Goal: Task Accomplishment & Management: Use online tool/utility

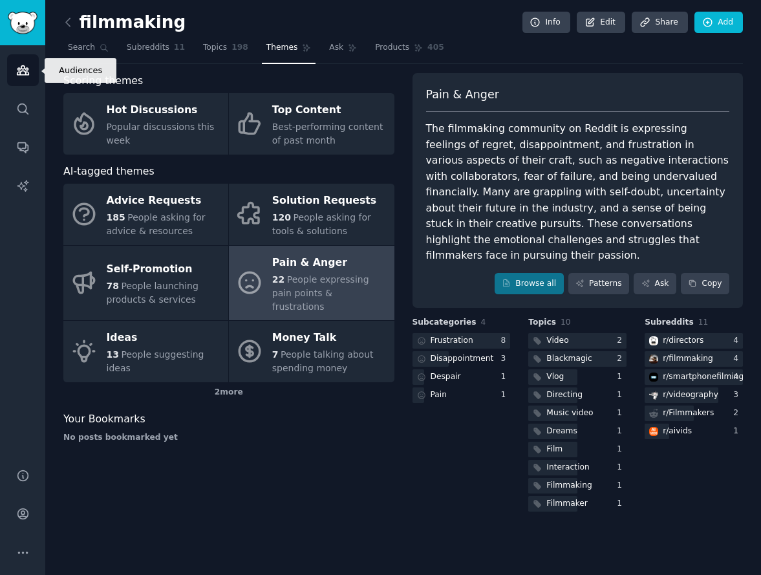
click at [21, 75] on icon "Sidebar" at bounding box center [23, 70] width 12 height 9
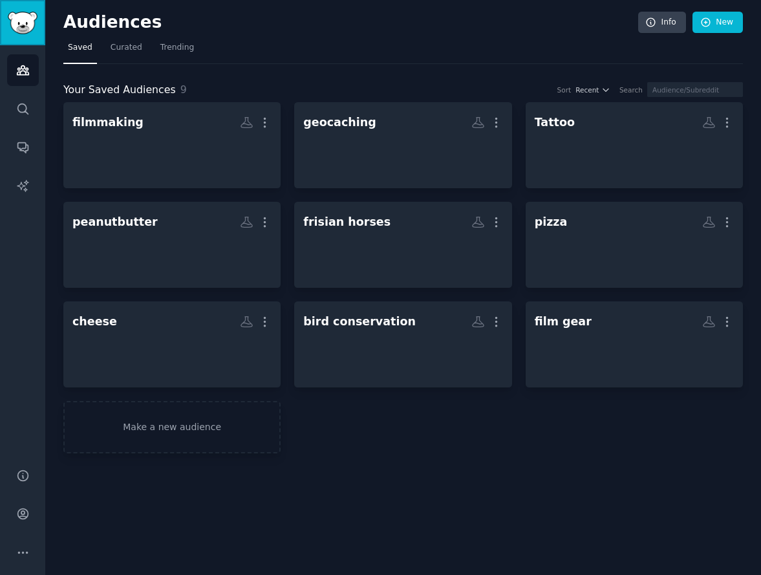
click at [30, 17] on img "Sidebar" at bounding box center [23, 23] width 30 height 23
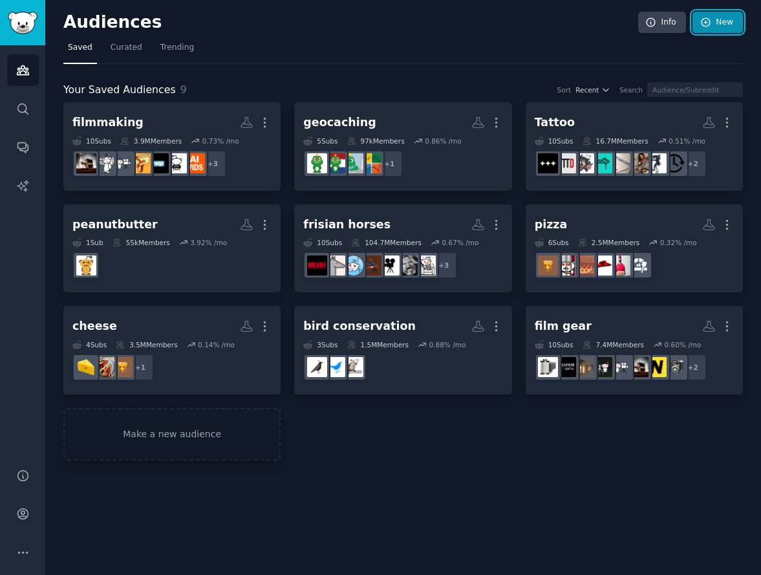
click at [723, 26] on link "New" at bounding box center [717, 23] width 50 height 22
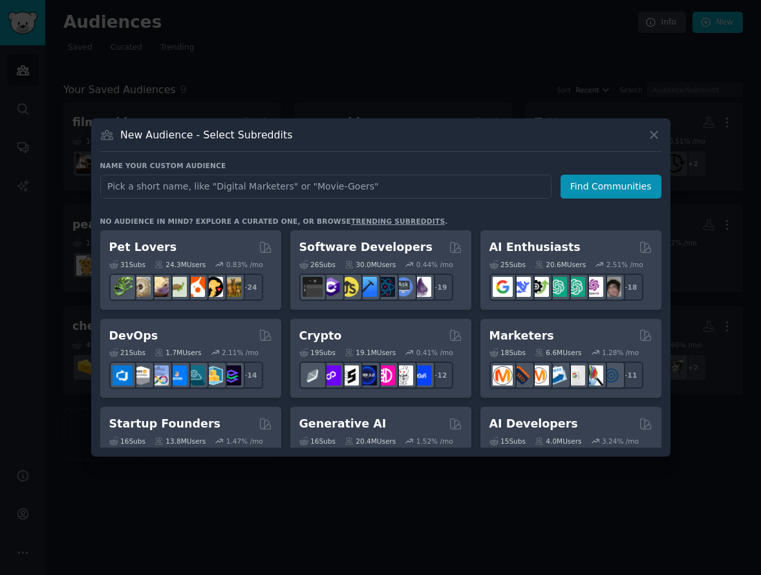
click at [468, 193] on input "text" at bounding box center [325, 187] width 451 height 24
type input "refugees"
click button "Find Communities" at bounding box center [610, 187] width 101 height 24
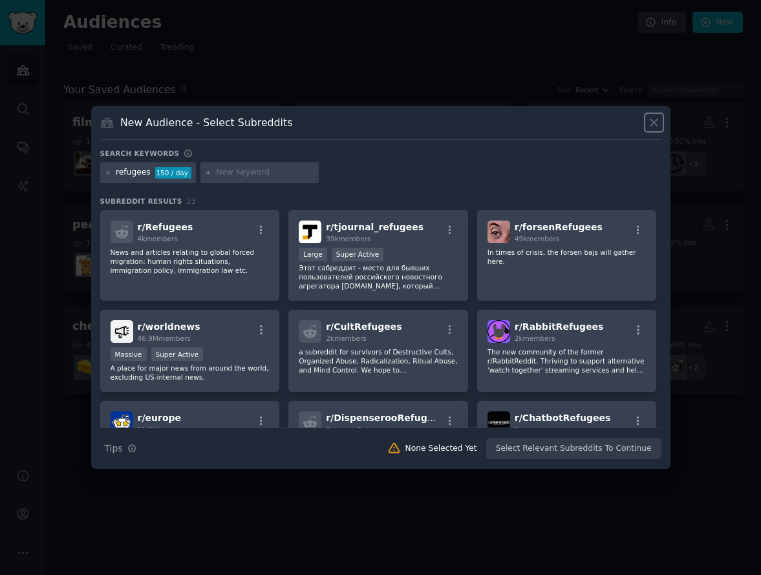
click at [654, 118] on icon at bounding box center [654, 123] width 14 height 14
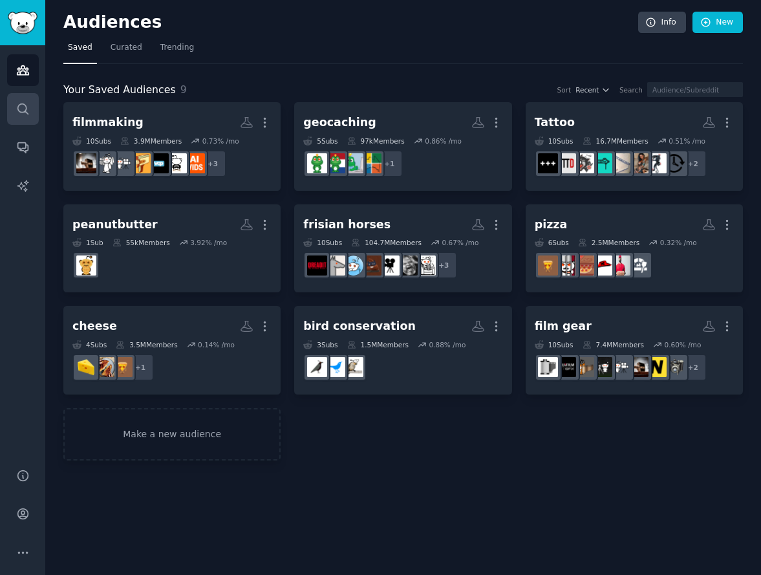
click at [19, 111] on icon "Sidebar" at bounding box center [22, 108] width 10 height 10
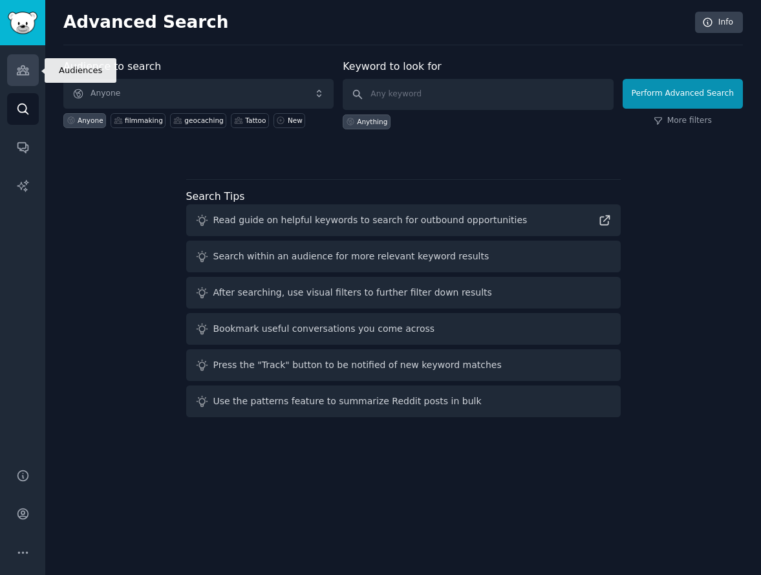
click at [25, 74] on icon "Sidebar" at bounding box center [23, 70] width 12 height 9
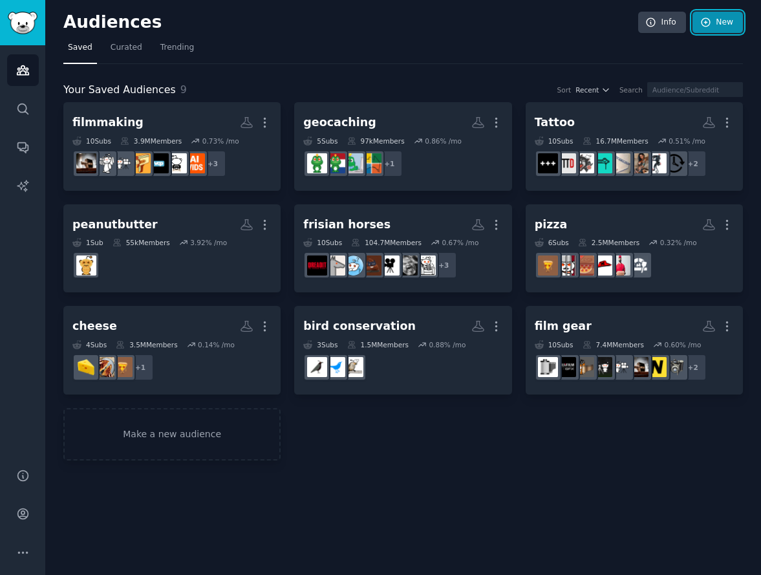
click at [721, 16] on link "New" at bounding box center [717, 23] width 50 height 22
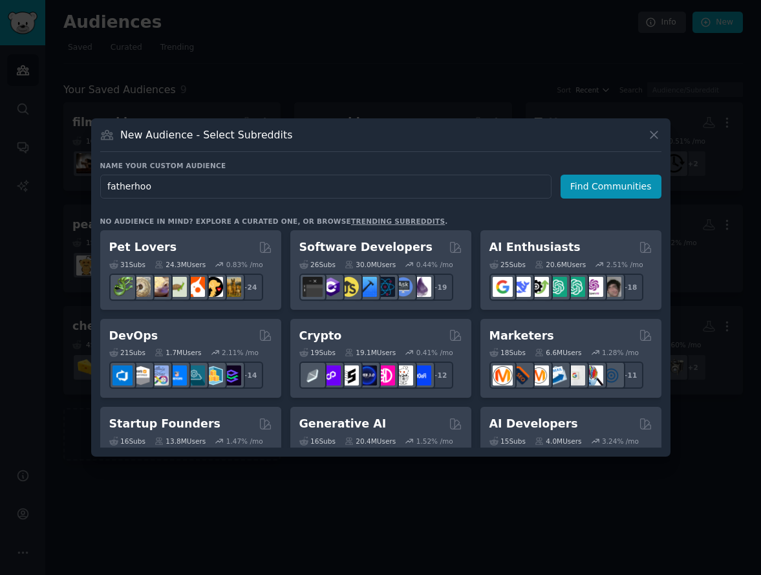
type input "fatherhood"
click at [628, 188] on button "Find Communities" at bounding box center [610, 187] width 101 height 24
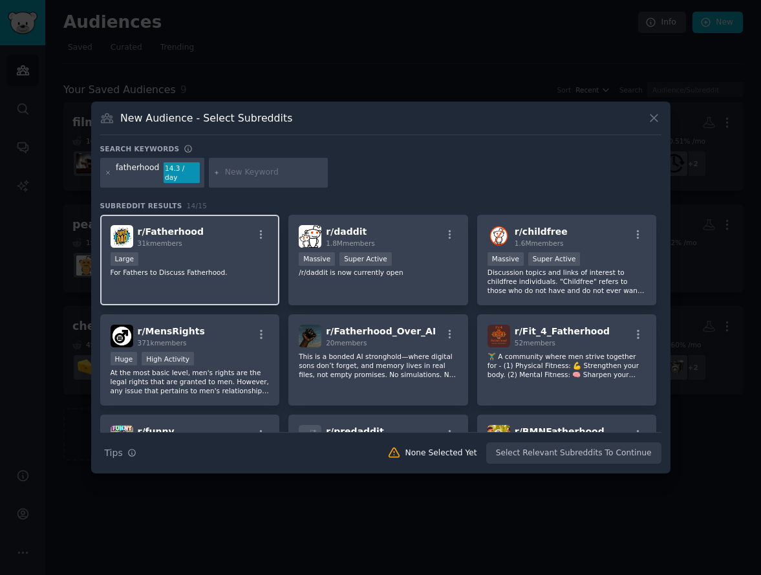
click at [244, 272] on div "r/ Fatherhood 31k members Large For Fathers to Discuss Fatherhood." at bounding box center [190, 260] width 180 height 91
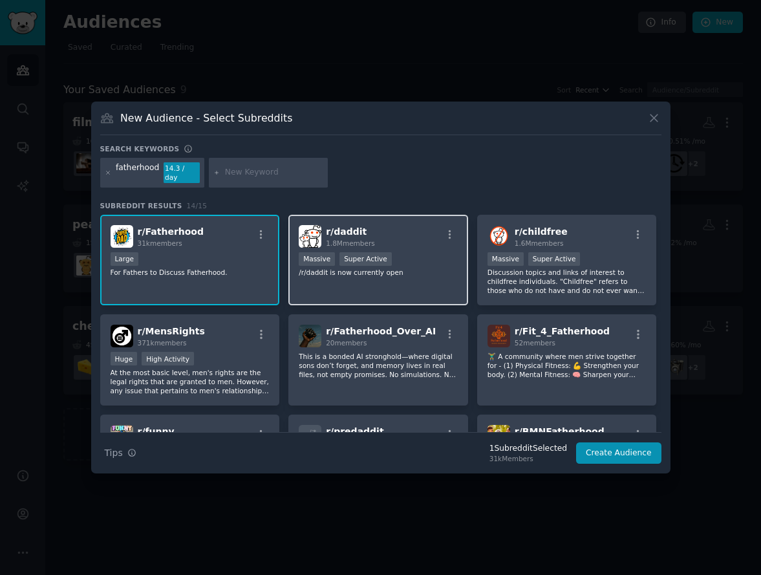
click at [425, 279] on div "r/ daddit 1.8M members Massive Super Active /r/daddit is now currently open" at bounding box center [378, 260] width 180 height 91
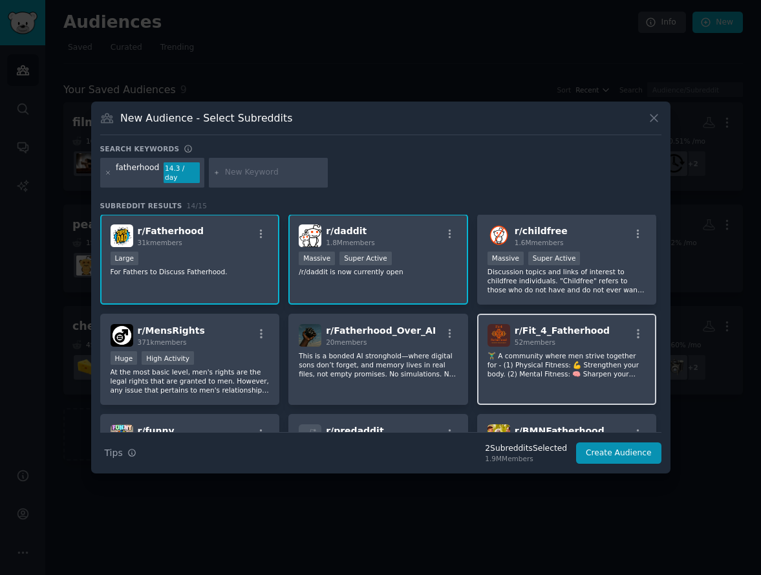
click at [593, 361] on p "🏋️‍♂️ A community where men strive together for - (1) Physical Fitness: 💪 Stren…" at bounding box center [566, 364] width 159 height 27
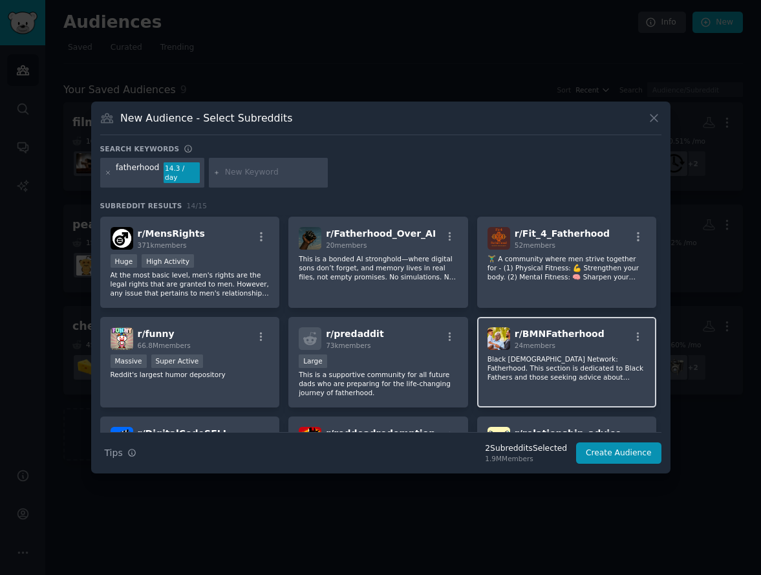
scroll to position [0, 0]
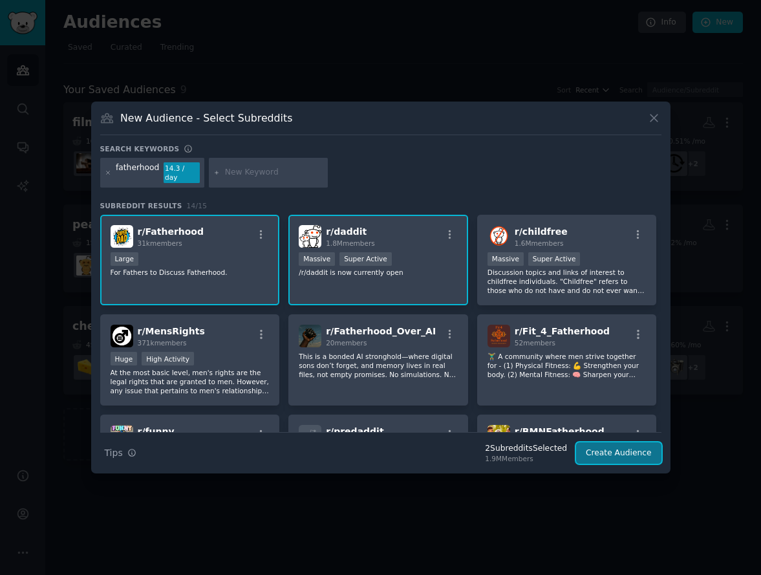
click at [595, 447] on button "Create Audience" at bounding box center [618, 453] width 85 height 22
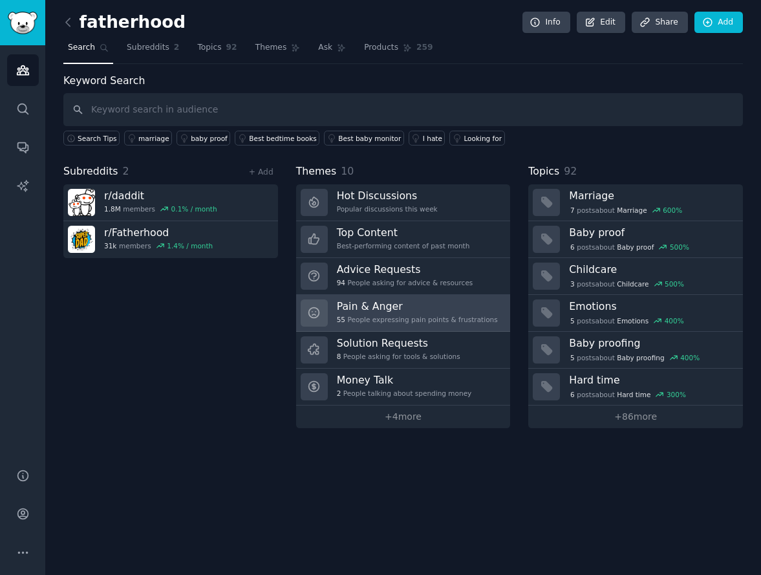
click at [397, 304] on h3 "Pain & Anger" at bounding box center [417, 306] width 161 height 14
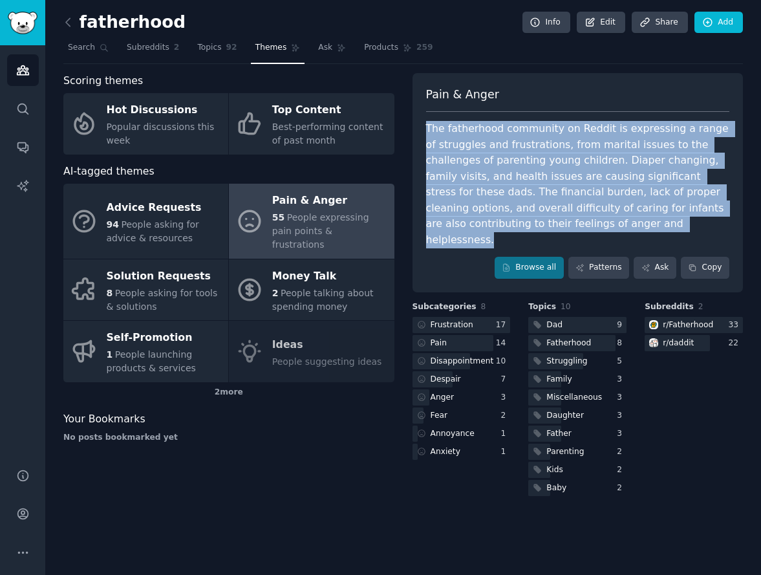
drag, startPoint x: 425, startPoint y: 129, endPoint x: 632, endPoint y: 220, distance: 226.0
click at [632, 220] on div "Pain & [PERSON_NAME] The fatherhood community on Reddit is expressing a range o…" at bounding box center [577, 182] width 331 height 219
click at [538, 176] on div "The fatherhood community on Reddit is expressing a range of struggles and frust…" at bounding box center [578, 184] width 304 height 127
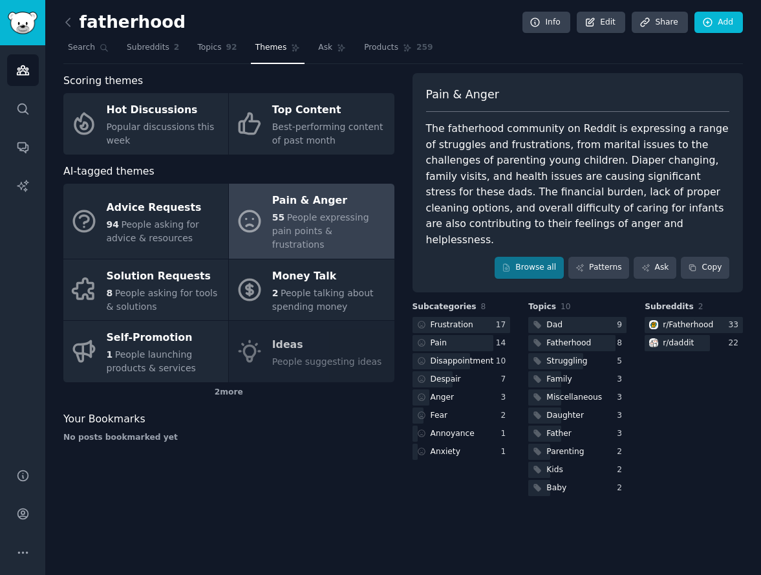
click at [554, 87] on div "Pain & Anger" at bounding box center [578, 100] width 304 height 26
click at [603, 257] on link "Patterns" at bounding box center [598, 268] width 61 height 22
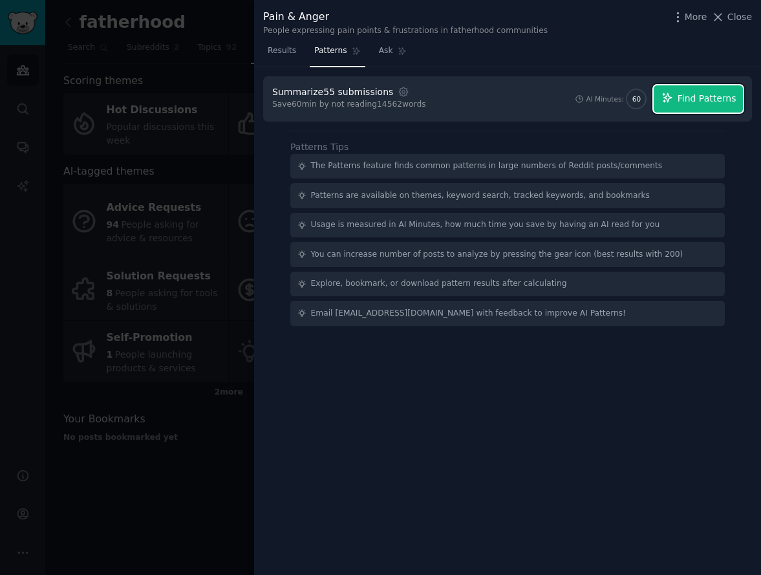
click at [694, 100] on span "Find Patterns" at bounding box center [706, 99] width 59 height 14
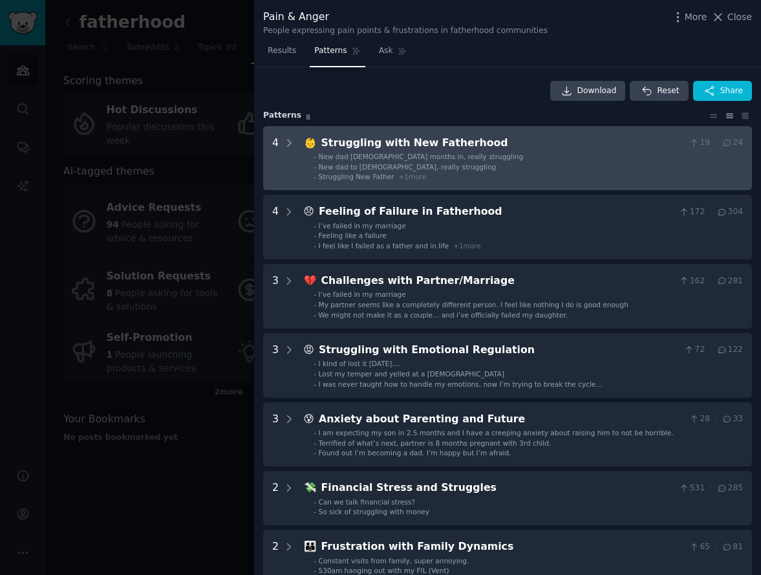
click at [398, 145] on div "Struggling with New Fatherhood" at bounding box center [502, 143] width 363 height 16
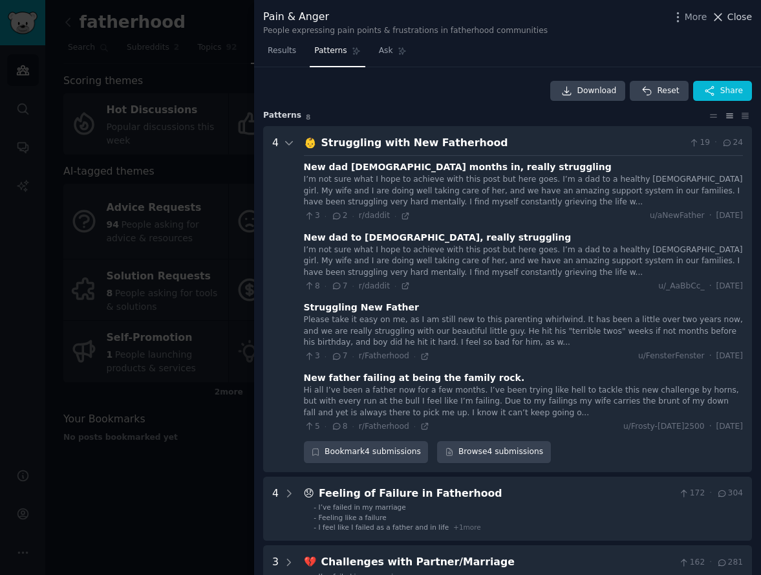
click at [720, 17] on icon at bounding box center [718, 17] width 14 height 14
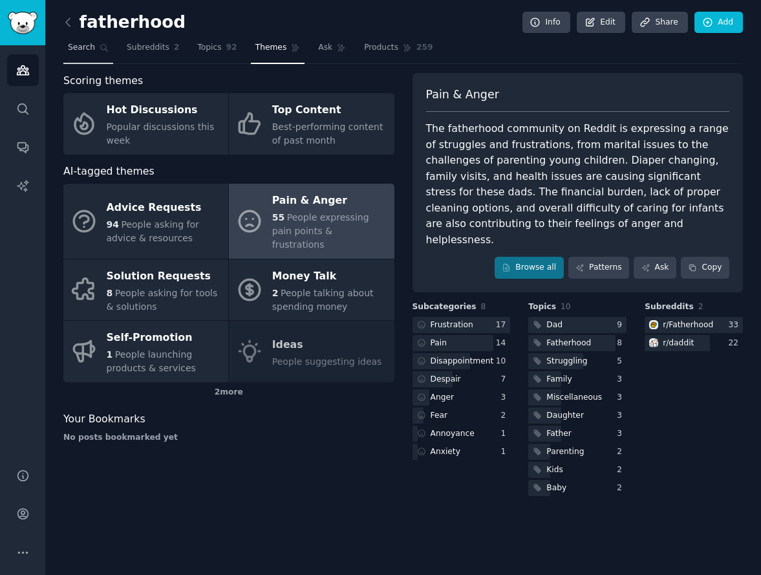
click at [89, 47] on span "Search" at bounding box center [81, 48] width 27 height 12
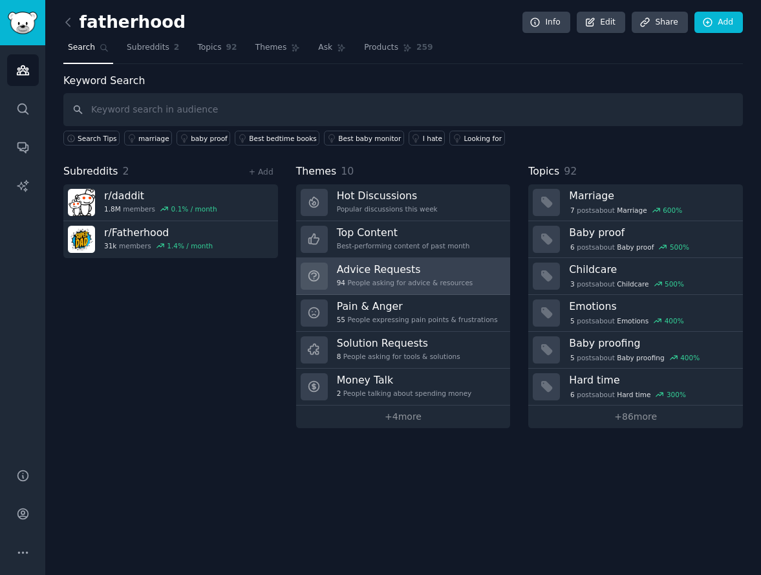
click at [385, 279] on div "94 People asking for advice & resources" at bounding box center [405, 282] width 136 height 9
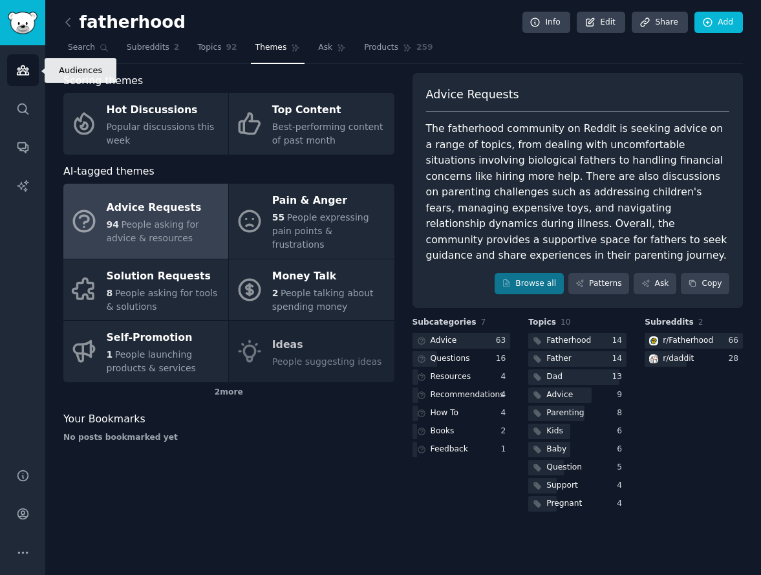
click at [19, 72] on icon "Sidebar" at bounding box center [23, 70] width 12 height 9
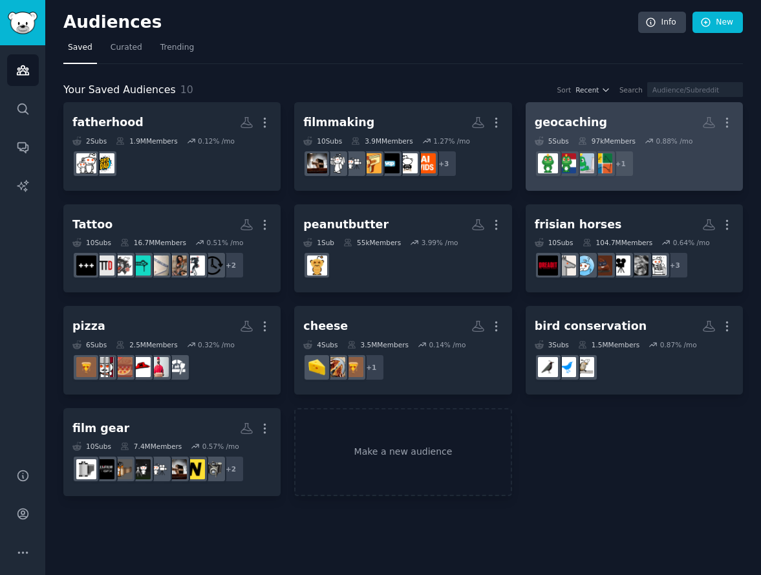
click at [643, 123] on h2 "geocaching More" at bounding box center [634, 122] width 199 height 23
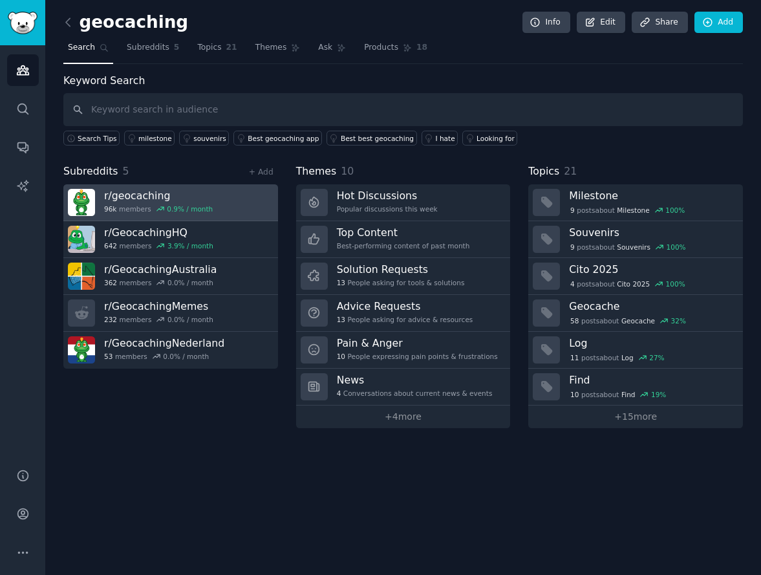
click at [129, 197] on h3 "r/ geocaching" at bounding box center [158, 196] width 109 height 14
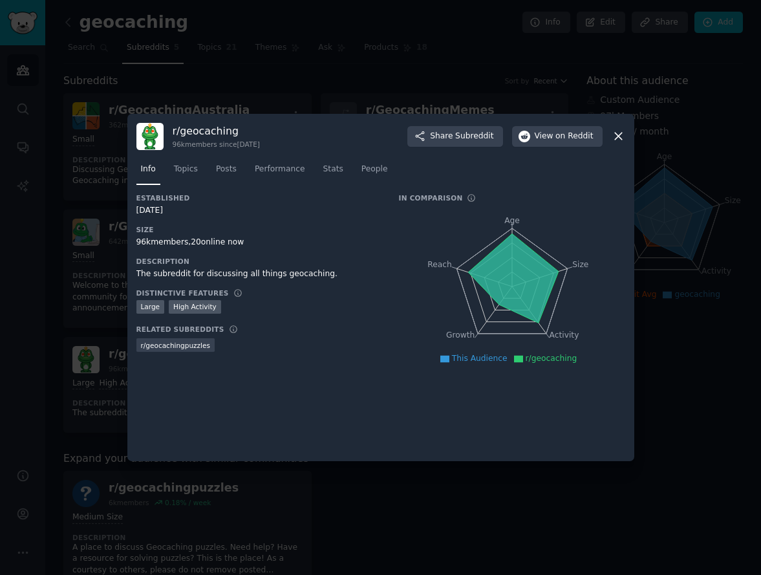
click at [617, 135] on icon at bounding box center [618, 136] width 7 height 7
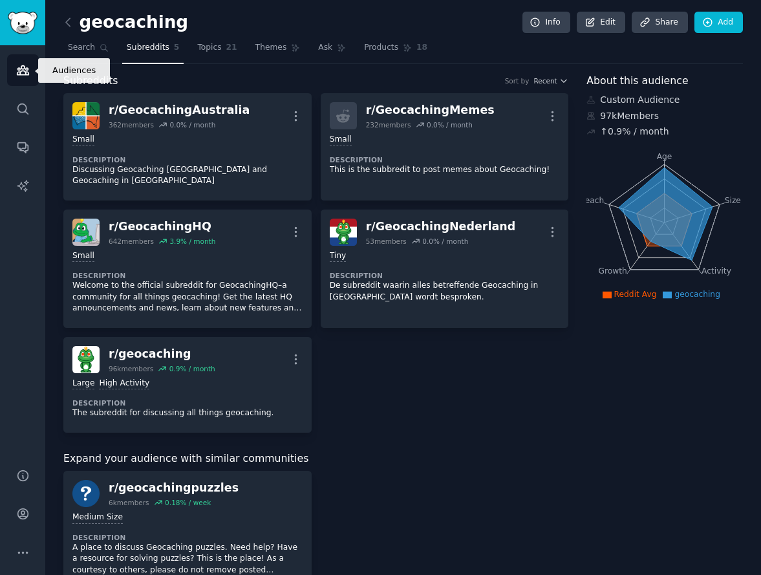
click at [19, 72] on icon "Sidebar" at bounding box center [23, 70] width 12 height 9
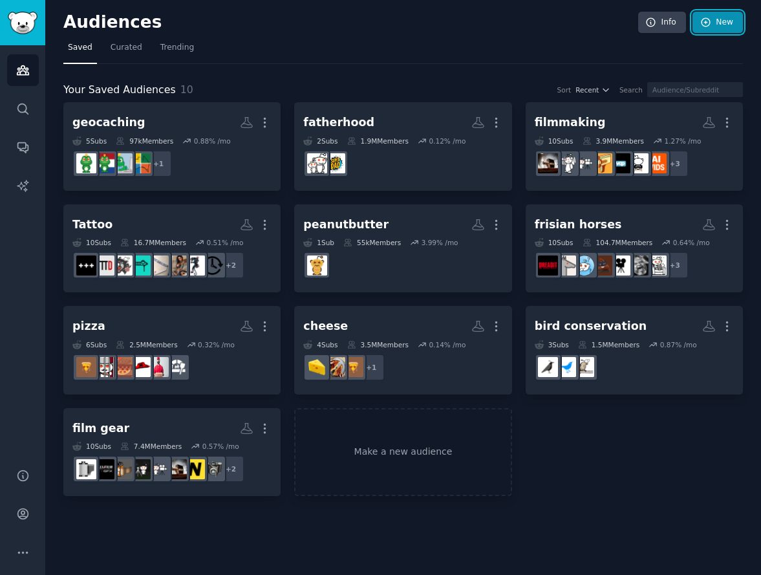
click at [719, 21] on link "New" at bounding box center [717, 23] width 50 height 22
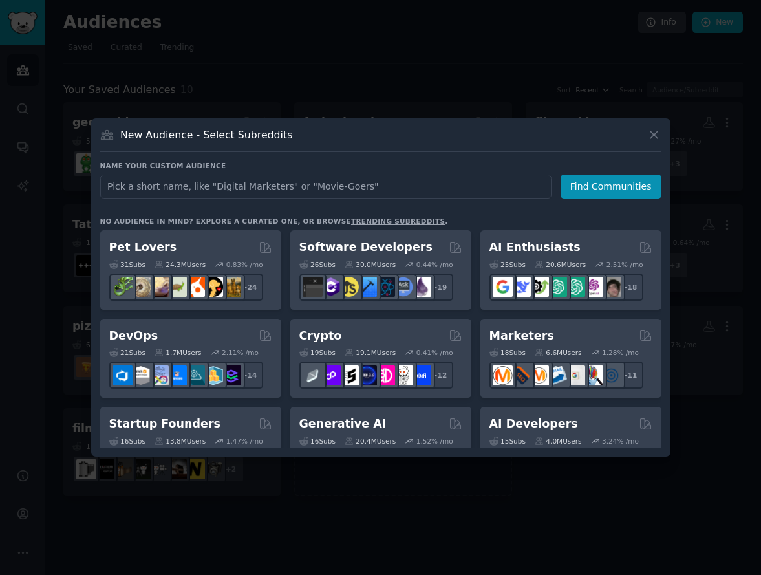
click at [292, 190] on input "text" at bounding box center [325, 187] width 451 height 24
type input "surf"
click at [615, 182] on button "Find Communities" at bounding box center [610, 187] width 101 height 24
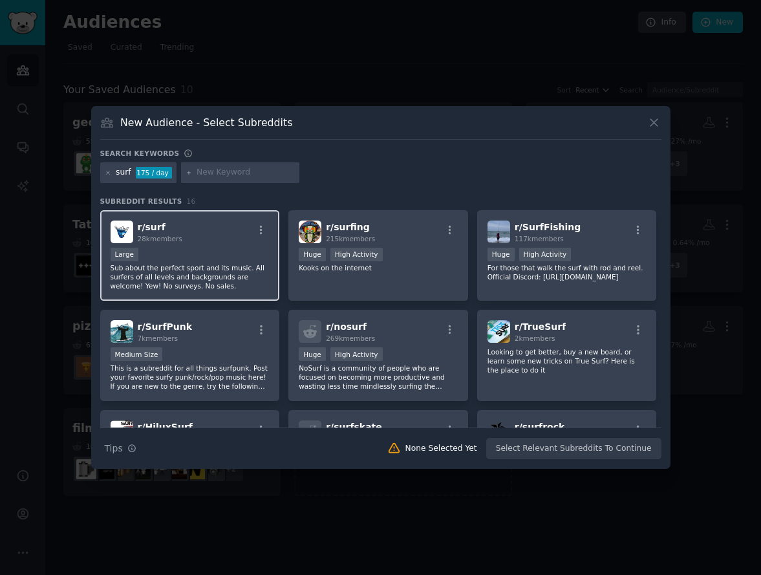
click at [210, 241] on div "r/ surf 28k members" at bounding box center [190, 231] width 159 height 23
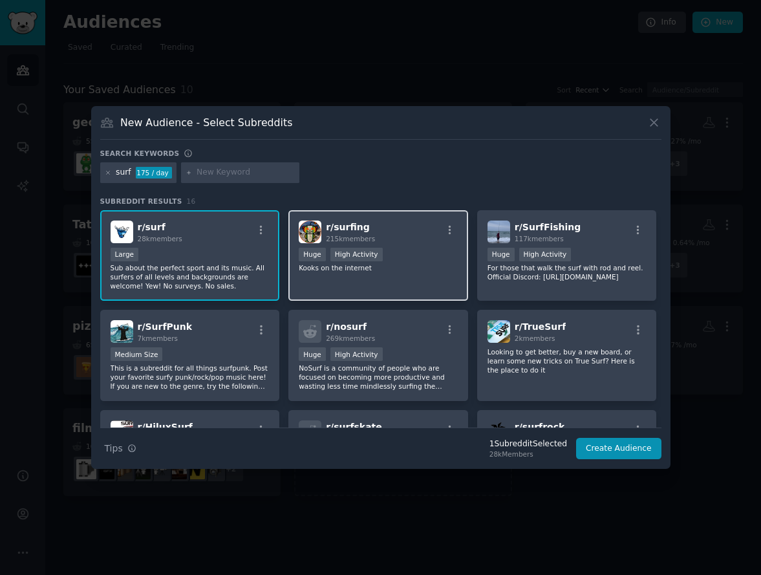
click at [364, 274] on div "r/ surfing 215k members Huge High Activity Kooks on the internet" at bounding box center [378, 255] width 180 height 91
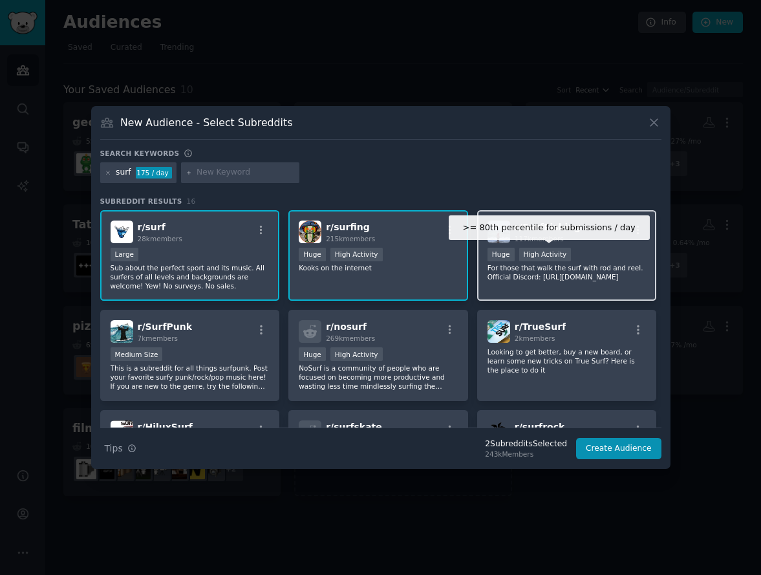
click at [534, 249] on div "High Activity" at bounding box center [545, 255] width 52 height 14
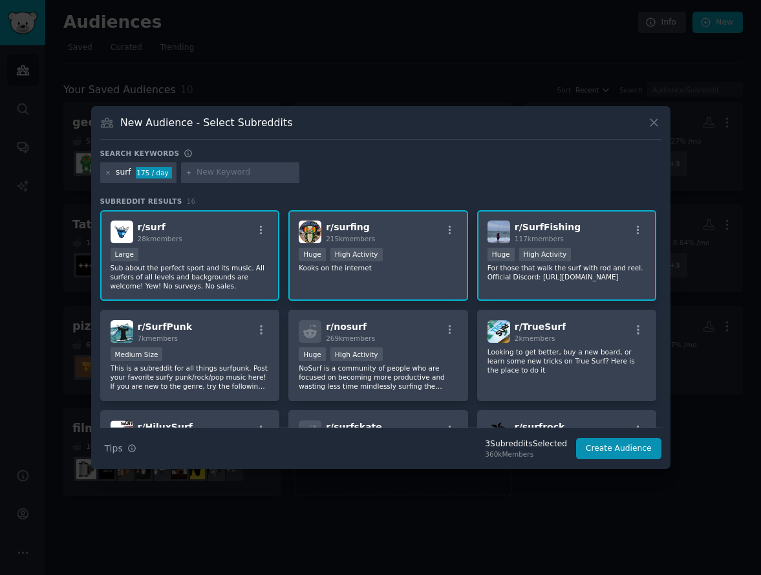
click at [605, 281] on p "For those that walk the surf with rod and reel. Official Discord: [URL][DOMAIN_…" at bounding box center [566, 272] width 159 height 18
click at [234, 173] on input "text" at bounding box center [246, 173] width 98 height 12
type input "mental health"
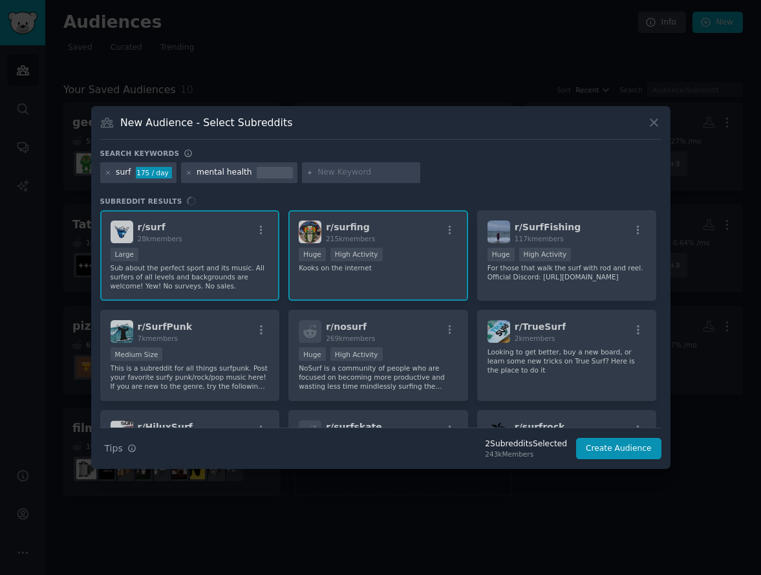
click at [528, 178] on div "surf 175 / day mental health" at bounding box center [380, 174] width 561 height 25
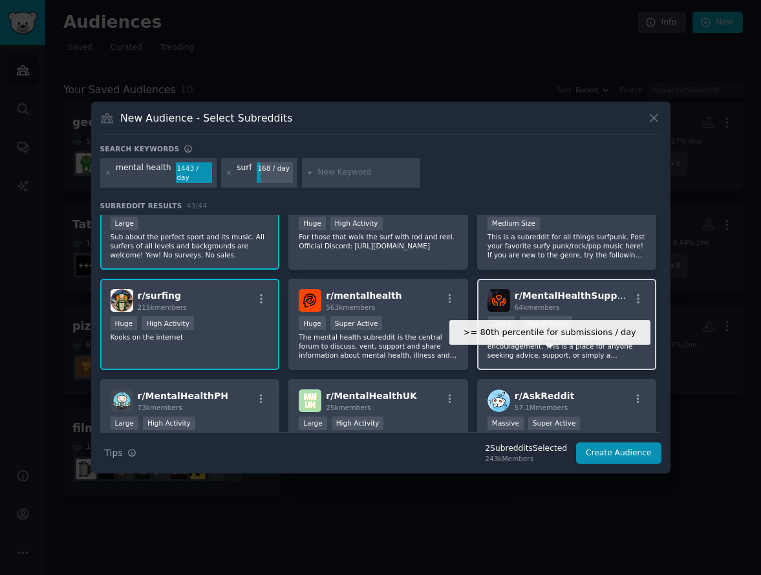
scroll to position [40, 0]
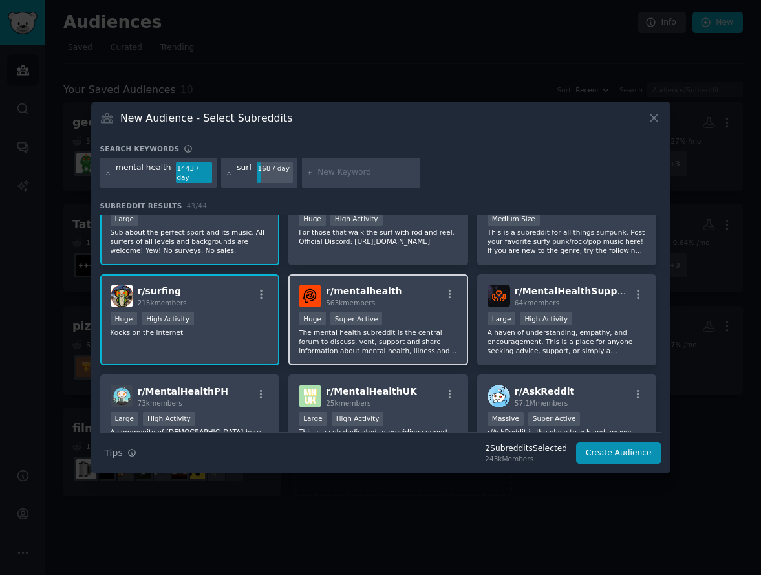
click at [414, 323] on div "Huge Super Active" at bounding box center [378, 320] width 159 height 16
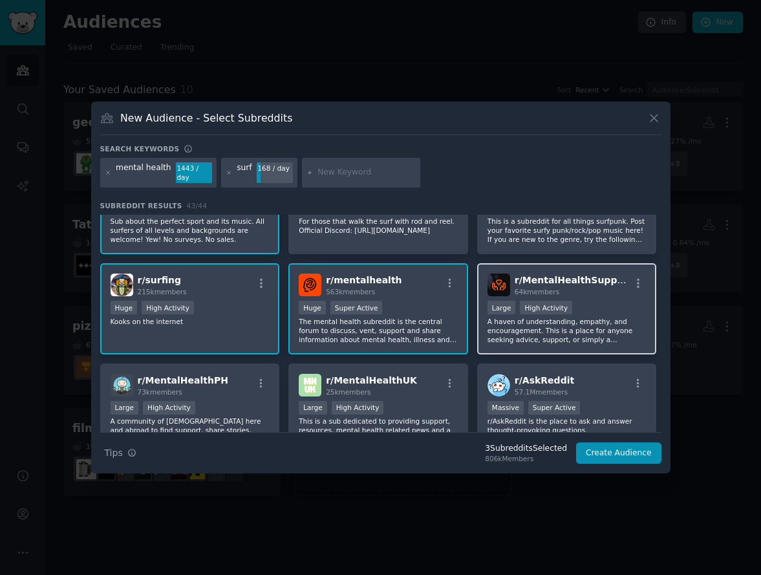
scroll to position [52, 0]
click at [606, 317] on p "A haven of understanding, empathy, and encouragement. This is a place for anyon…" at bounding box center [566, 329] width 159 height 27
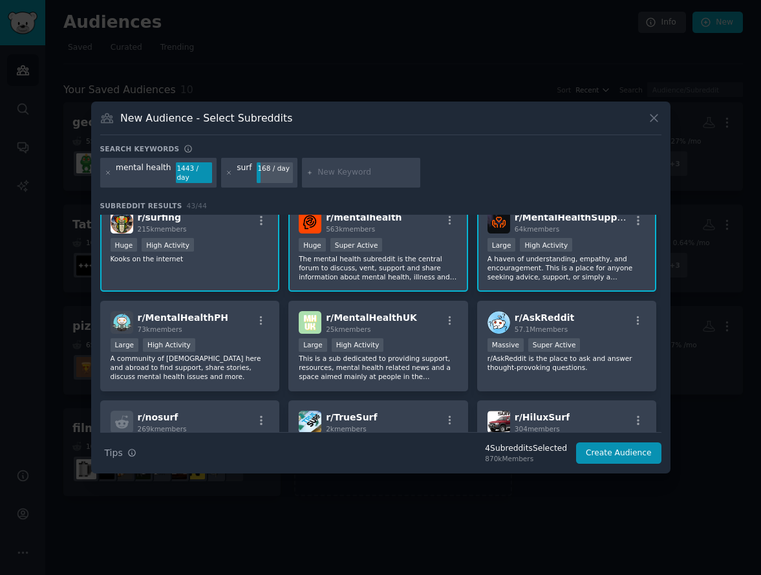
scroll to position [119, 0]
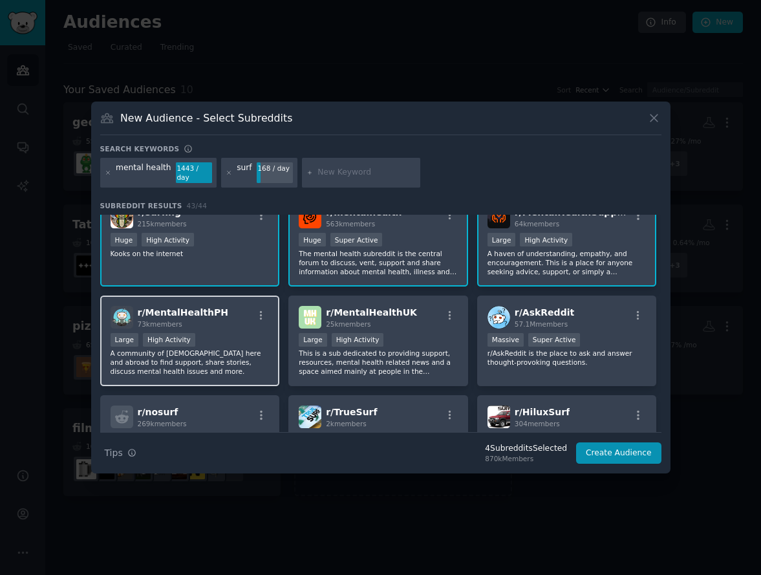
click at [239, 323] on div "r/ MentalHealthPH 73k members" at bounding box center [190, 317] width 159 height 23
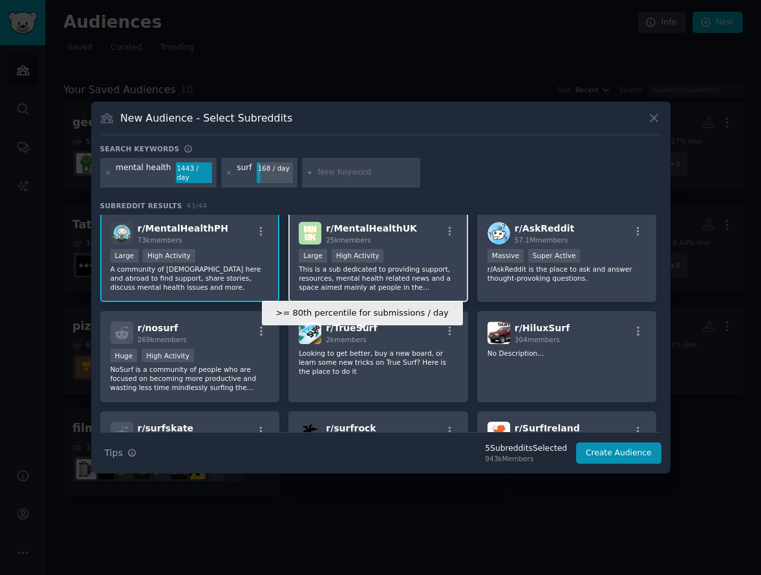
scroll to position [204, 0]
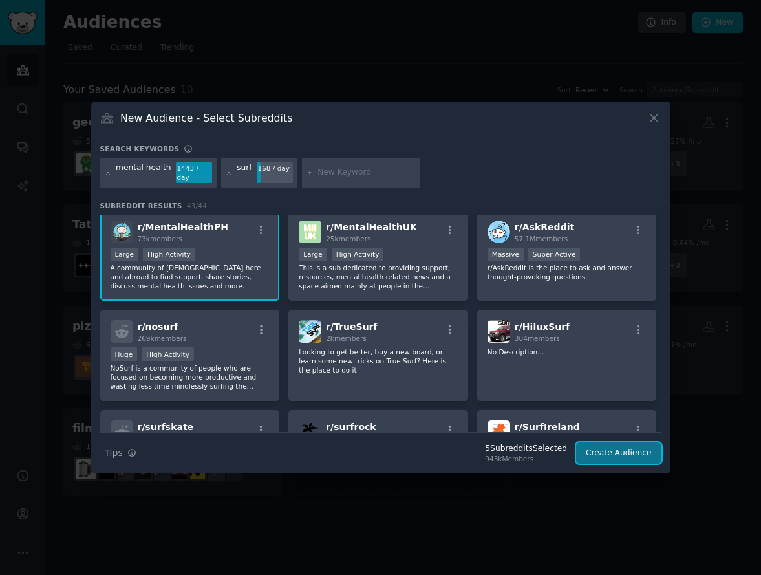
click at [613, 449] on button "Create Audience" at bounding box center [618, 453] width 85 height 22
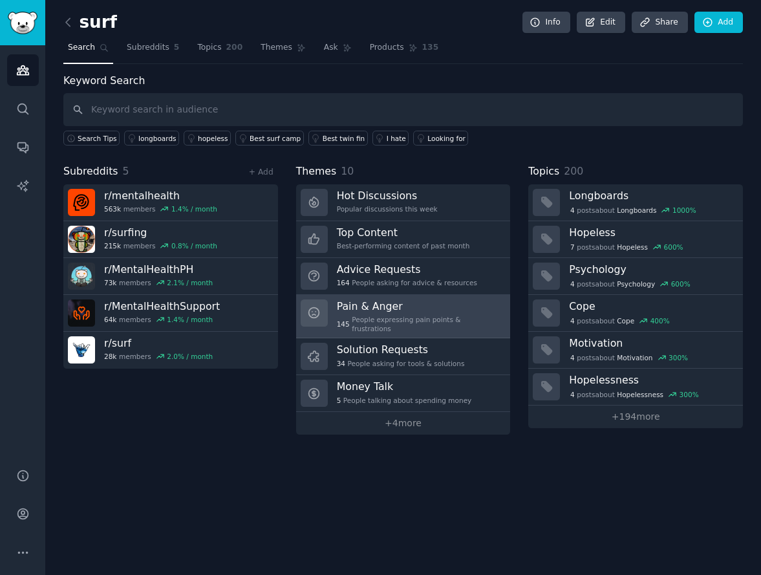
click at [438, 309] on h3 "Pain & Anger" at bounding box center [419, 306] width 165 height 14
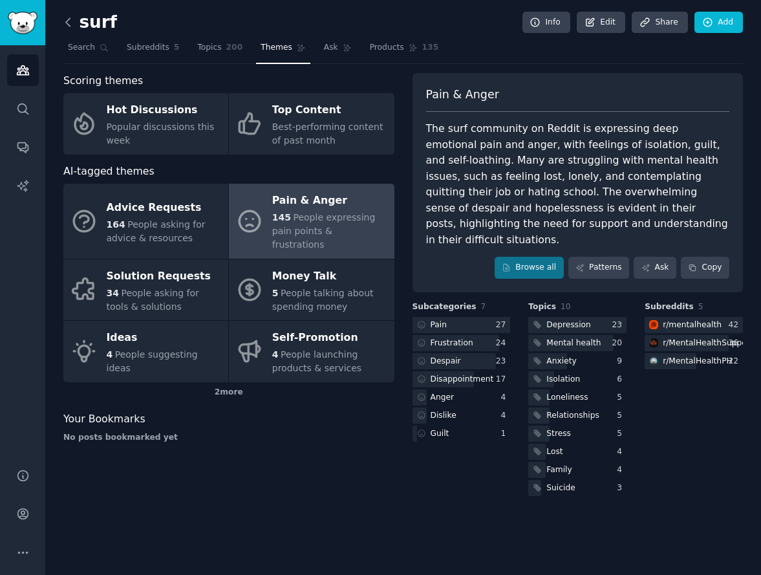
click at [68, 23] on icon at bounding box center [68, 23] width 14 height 14
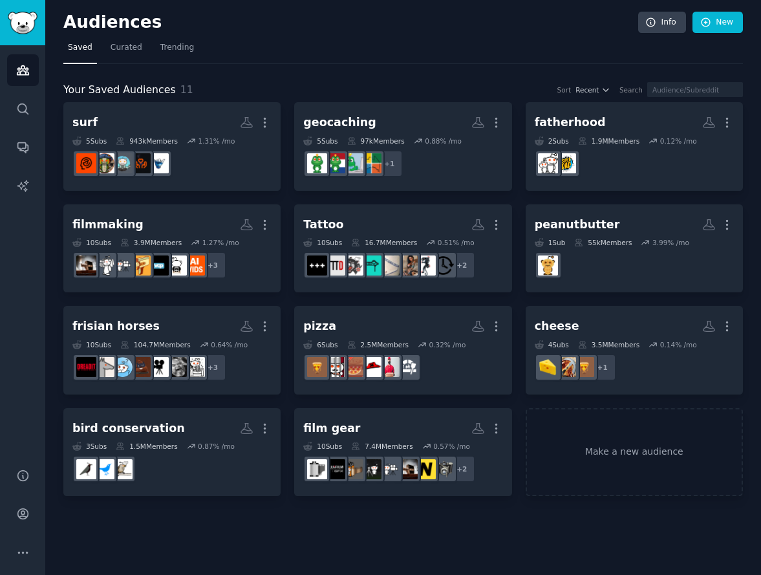
click at [372, 34] on div "Audiences Info New" at bounding box center [402, 25] width 679 height 27
click at [575, 19] on h2 "Audiences" at bounding box center [350, 22] width 575 height 21
